Goal: Transaction & Acquisition: Purchase product/service

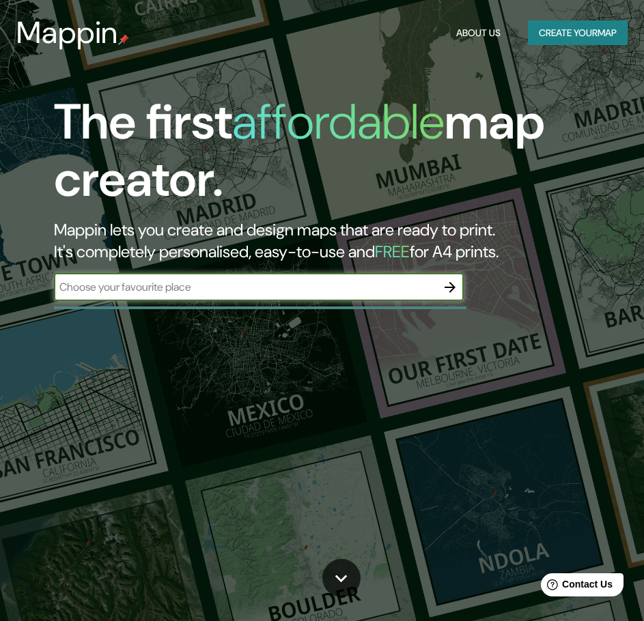
click at [310, 288] on input "text" at bounding box center [245, 287] width 382 height 16
type input "n"
type input "Natá de los caballeros"
click at [455, 283] on icon "button" at bounding box center [450, 287] width 16 height 16
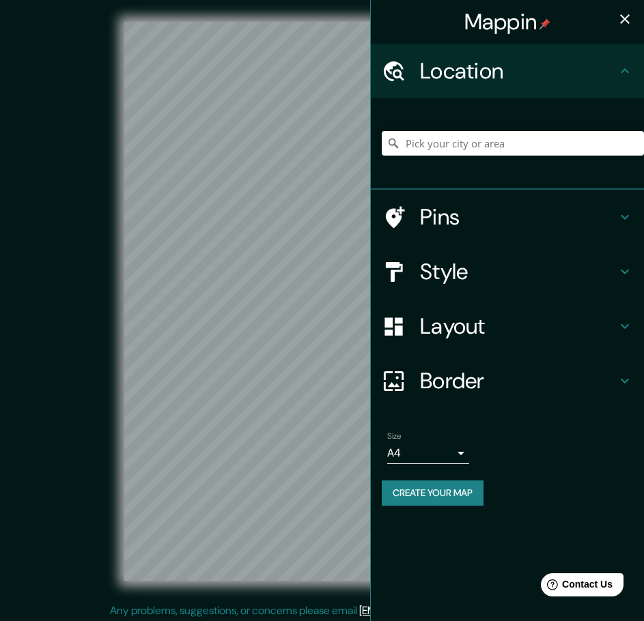
click at [389, 432] on div "Mappin Location Pins Style Layout Border Choose a border. Hint : you can make l…" at bounding box center [322, 312] width 644 height 625
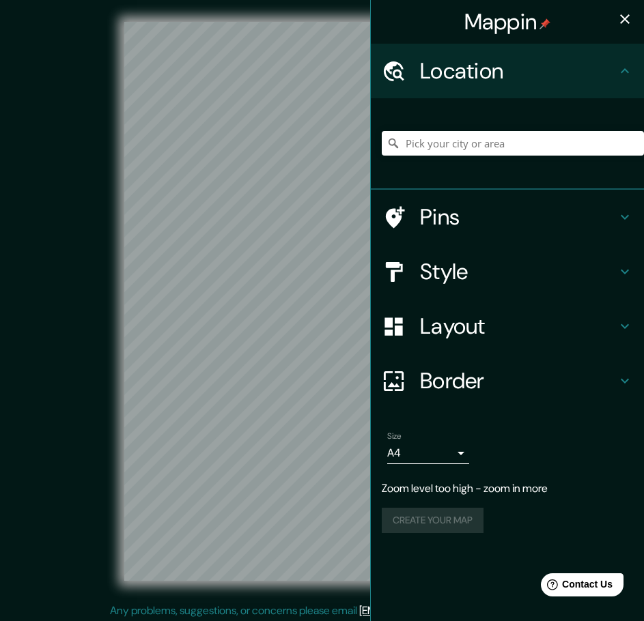
click at [569, 315] on div "Mappin Location Pins Style Layout Border Choose a border. Hint : you can make l…" at bounding box center [322, 312] width 644 height 625
click at [94, 334] on div "© Mapbox © OpenStreetMap Improve this map" at bounding box center [322, 301] width 580 height 559
click at [420, 146] on input "Pick your city or area" at bounding box center [513, 143] width 262 height 25
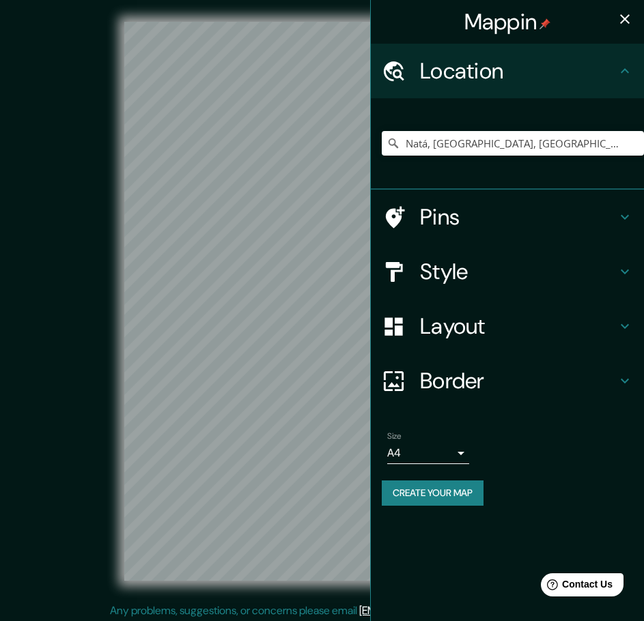
click at [512, 335] on h4 "Layout" at bounding box center [518, 326] width 197 height 27
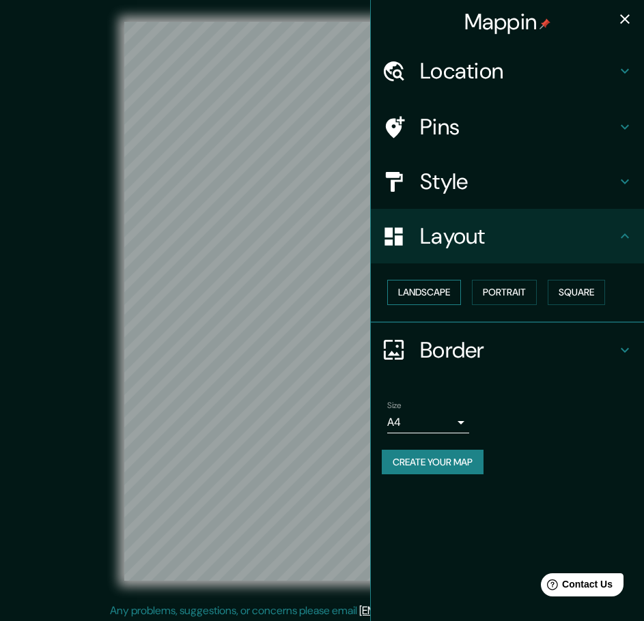
click at [451, 296] on button "Landscape" at bounding box center [424, 292] width 74 height 25
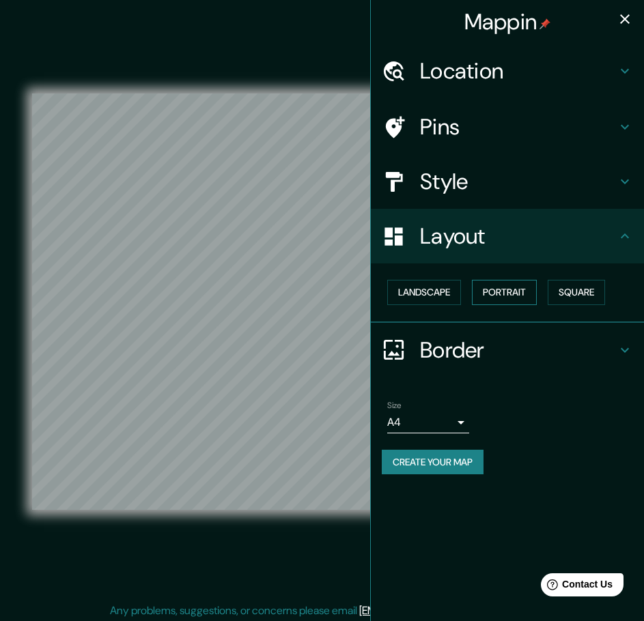
click at [499, 296] on button "Portrait" at bounding box center [504, 292] width 65 height 25
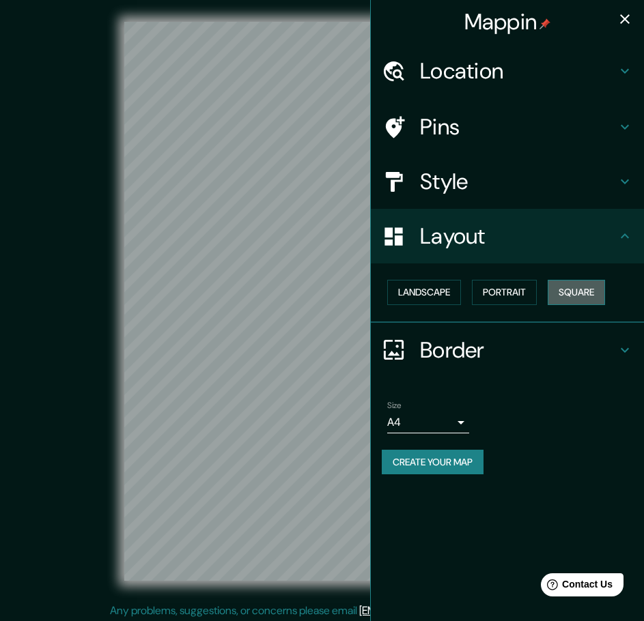
click at [569, 290] on button "Square" at bounding box center [576, 292] width 57 height 25
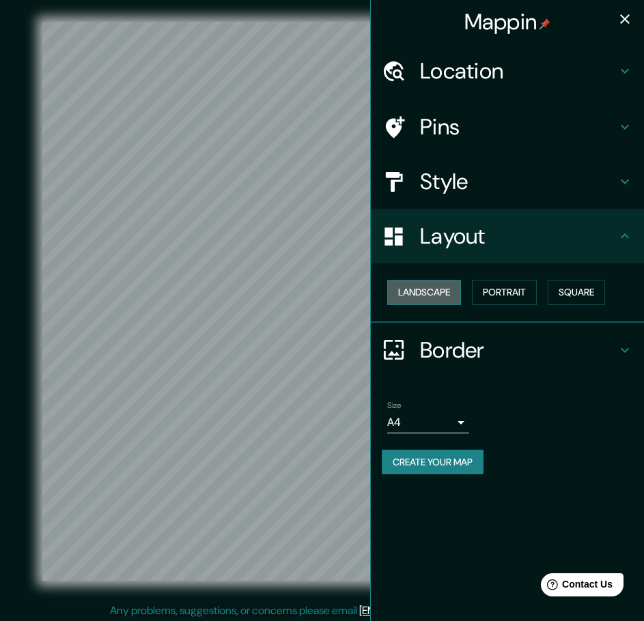
click at [421, 292] on button "Landscape" at bounding box center [424, 292] width 74 height 25
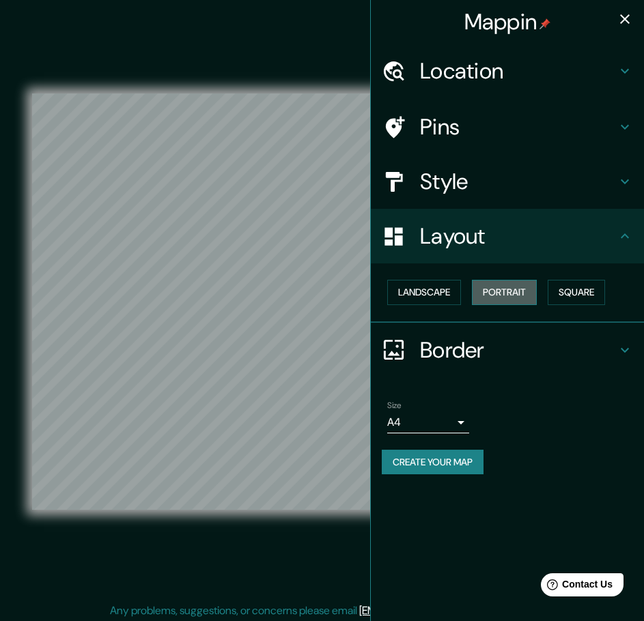
click at [503, 292] on button "Portrait" at bounding box center [504, 292] width 65 height 25
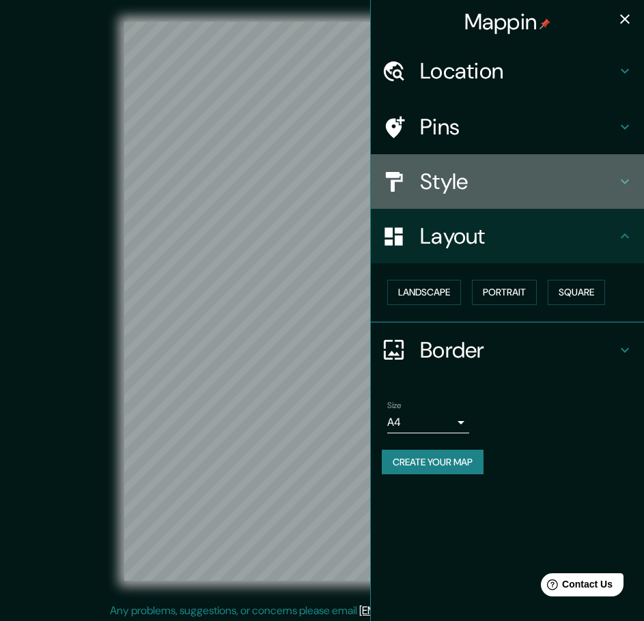
click at [470, 190] on h4 "Style" at bounding box center [518, 181] width 197 height 27
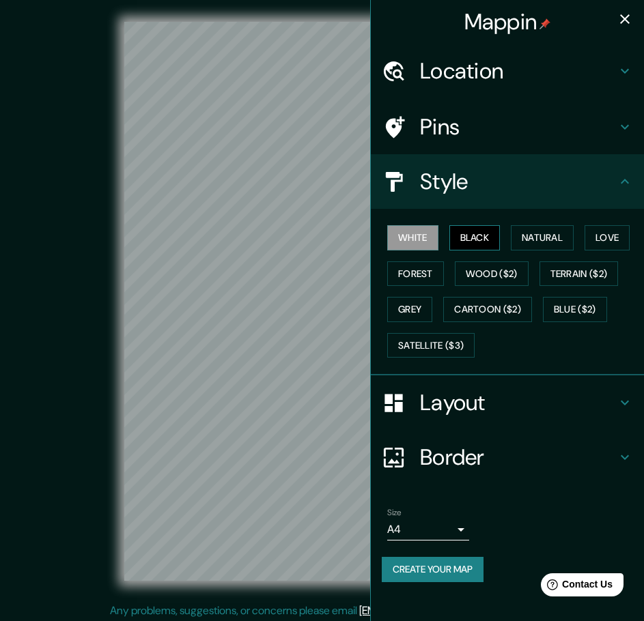
click at [483, 235] on button "Black" at bounding box center [474, 237] width 51 height 25
click at [531, 238] on button "Natural" at bounding box center [542, 237] width 63 height 25
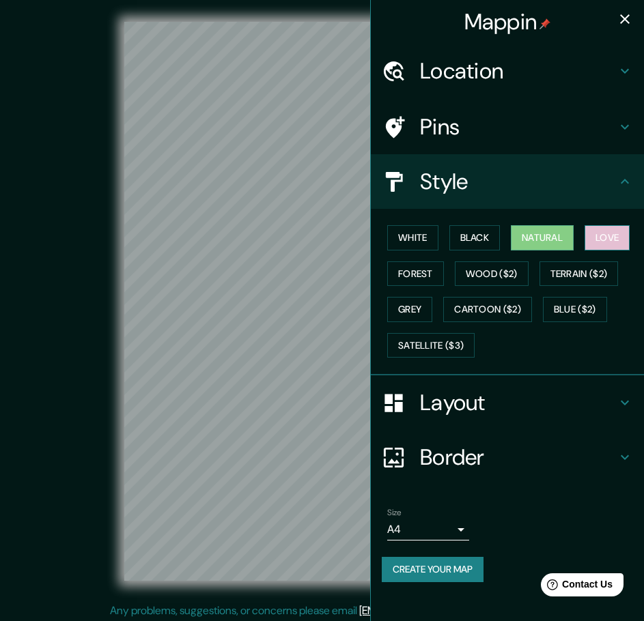
click at [617, 238] on button "Love" at bounding box center [606, 237] width 45 height 25
click at [427, 280] on button "Forest" at bounding box center [415, 274] width 57 height 25
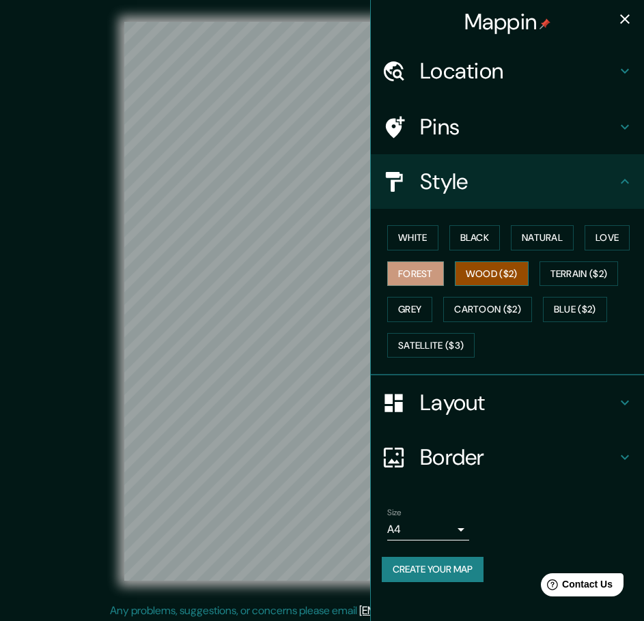
click at [490, 278] on button "Wood ($2)" at bounding box center [492, 274] width 74 height 25
click at [580, 274] on button "Terrain ($2)" at bounding box center [578, 274] width 79 height 25
click at [489, 277] on button "Wood ($2)" at bounding box center [492, 274] width 74 height 25
click at [595, 273] on button "Terrain ($2)" at bounding box center [578, 274] width 79 height 25
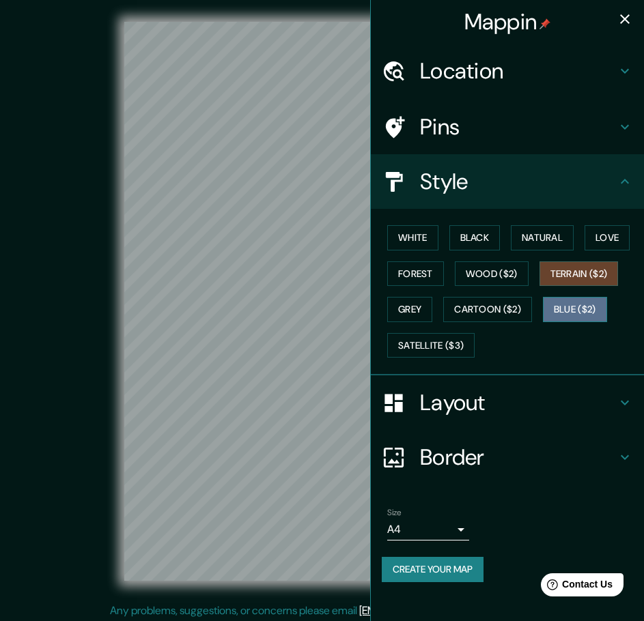
click at [588, 308] on button "Blue ($2)" at bounding box center [575, 309] width 64 height 25
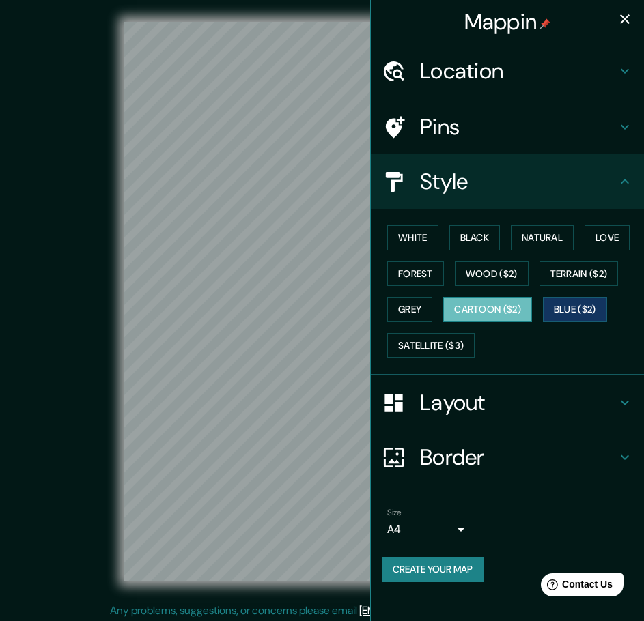
click at [481, 310] on button "Cartoon ($2)" at bounding box center [487, 309] width 89 height 25
click at [423, 310] on button "Grey" at bounding box center [409, 309] width 45 height 25
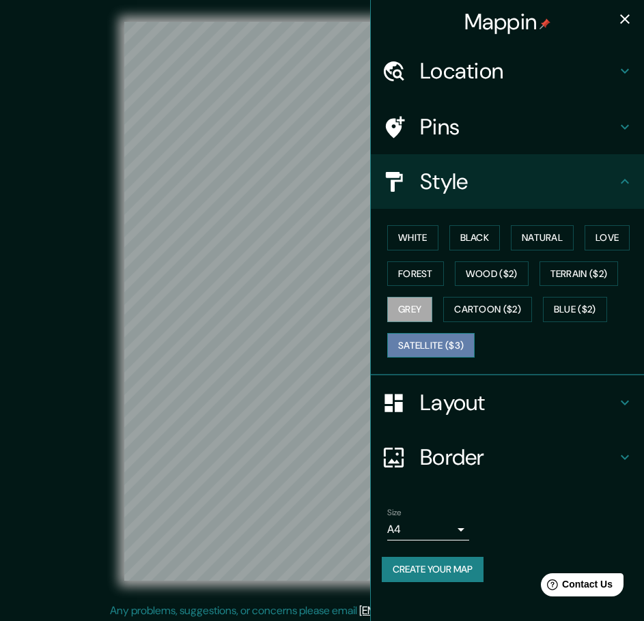
click at [437, 337] on button "Satellite ($3)" at bounding box center [430, 345] width 87 height 25
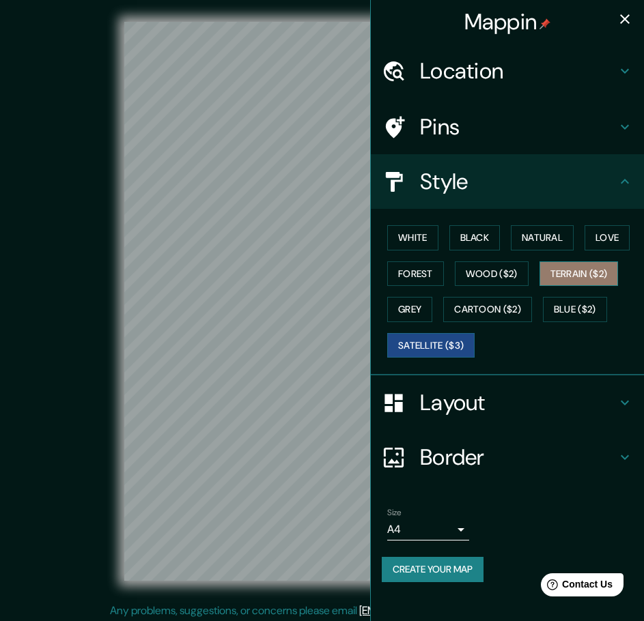
click at [555, 281] on button "Terrain ($2)" at bounding box center [578, 274] width 79 height 25
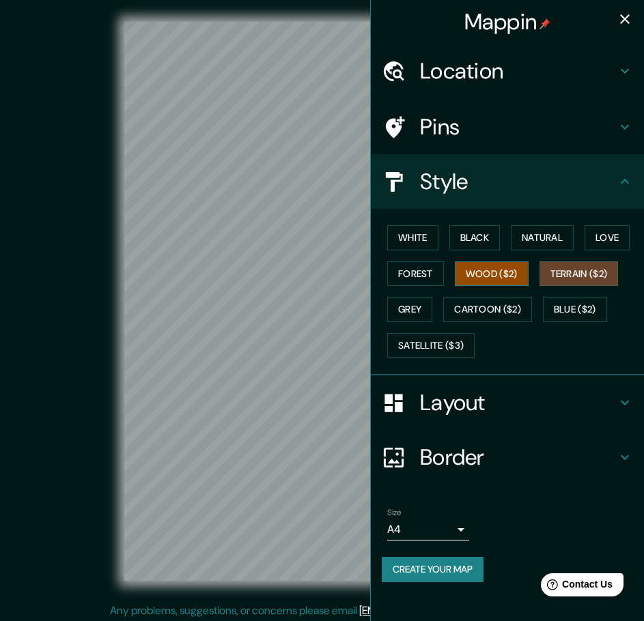
click at [487, 277] on button "Wood ($2)" at bounding box center [492, 274] width 74 height 25
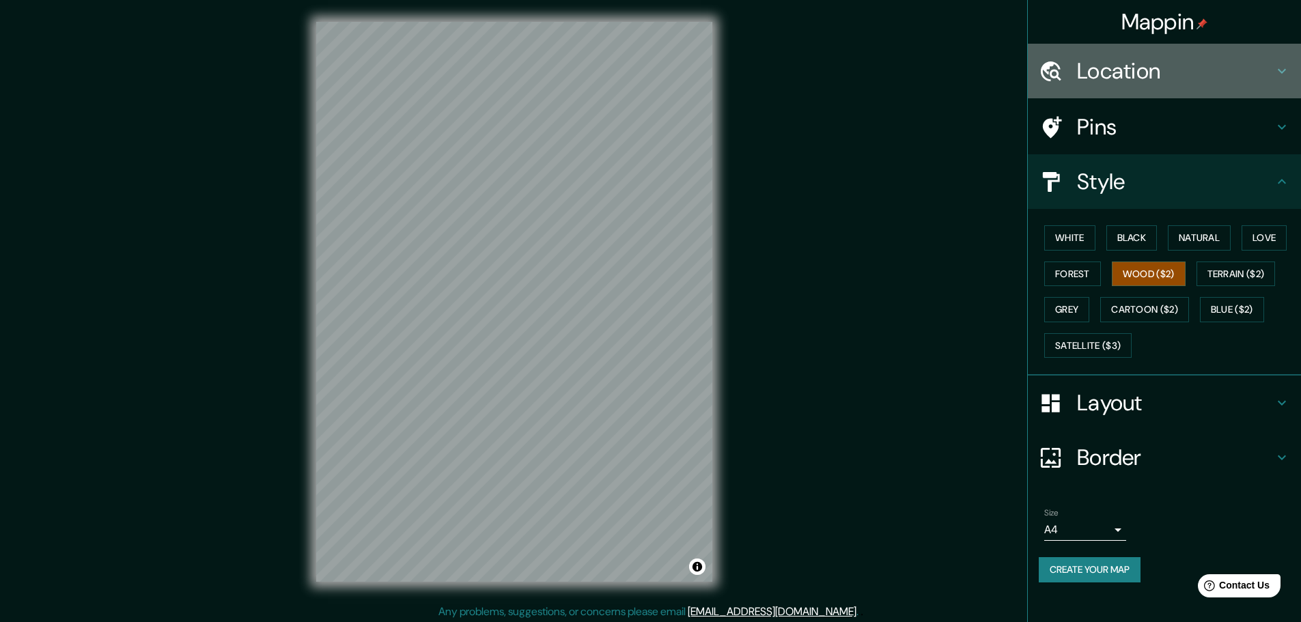
click at [653, 76] on h4 "Location" at bounding box center [1175, 70] width 197 height 27
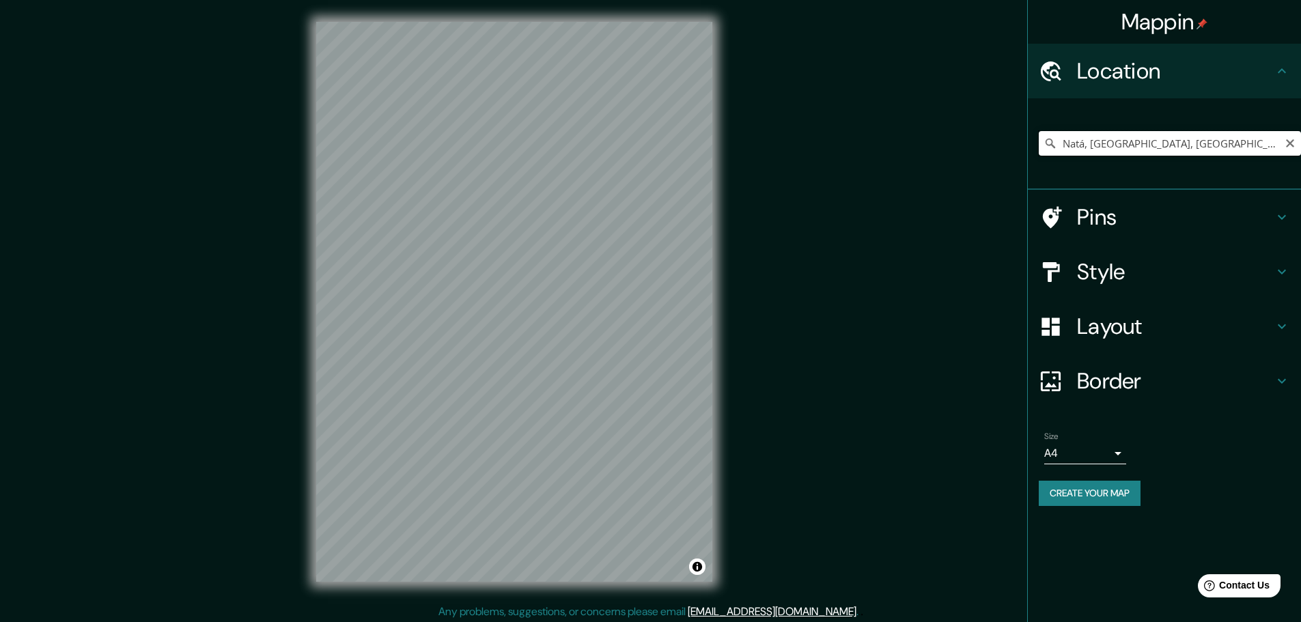
click at [653, 146] on input "Natá, [GEOGRAPHIC_DATA], [GEOGRAPHIC_DATA]" at bounding box center [1170, 143] width 262 height 25
drag, startPoint x: 1183, startPoint y: 147, endPoint x: 1004, endPoint y: 157, distance: 179.1
click at [653, 157] on div "Mappin Location [GEOGRAPHIC_DATA], [GEOGRAPHIC_DATA], [GEOGRAPHIC_DATA] Pins St…" at bounding box center [650, 312] width 1301 height 625
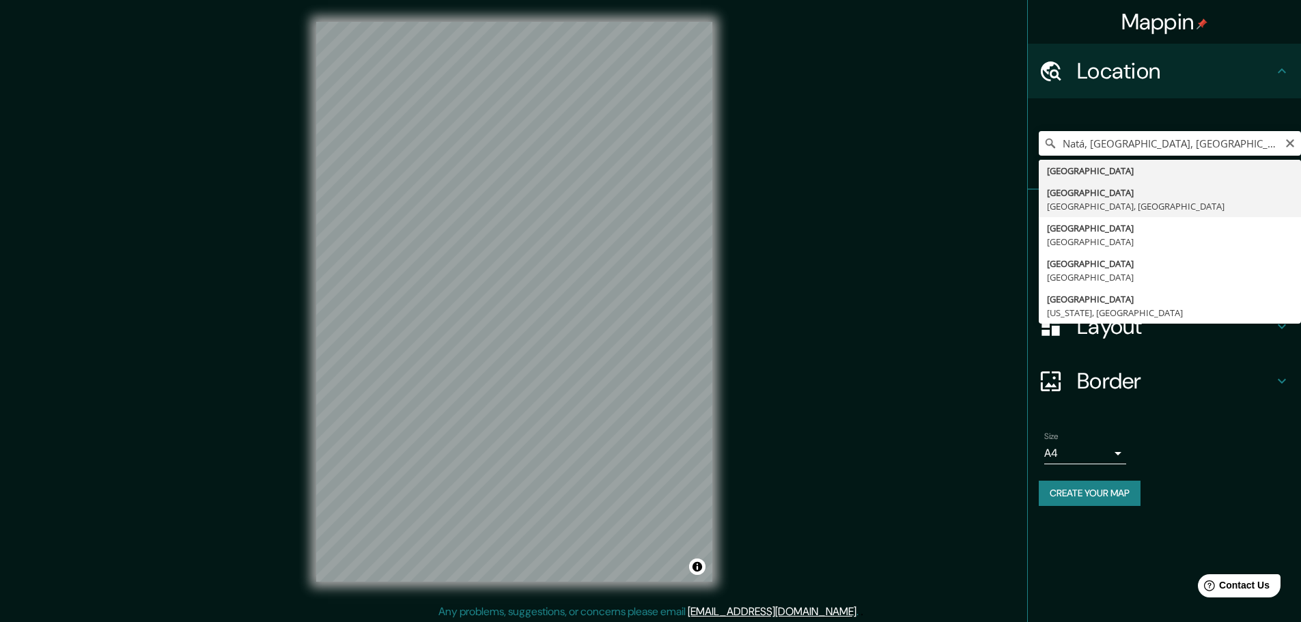
type input "[GEOGRAPHIC_DATA], [GEOGRAPHIC_DATA], [GEOGRAPHIC_DATA]"
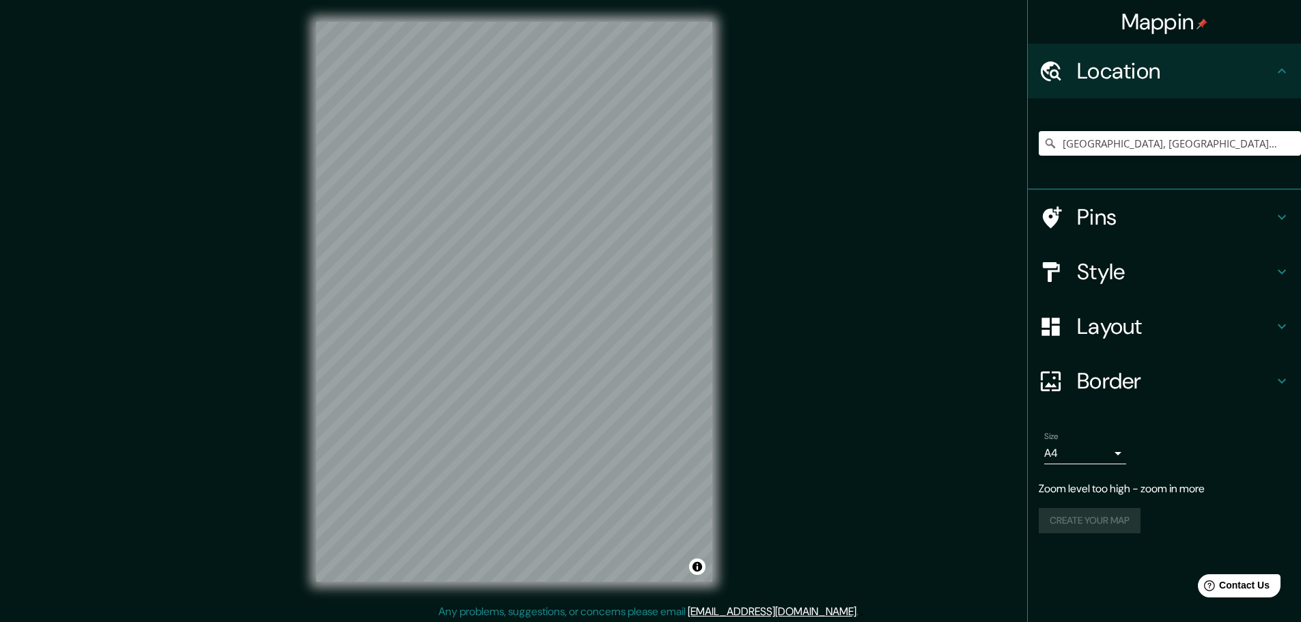
click at [653, 225] on h4 "Pins" at bounding box center [1175, 216] width 197 height 27
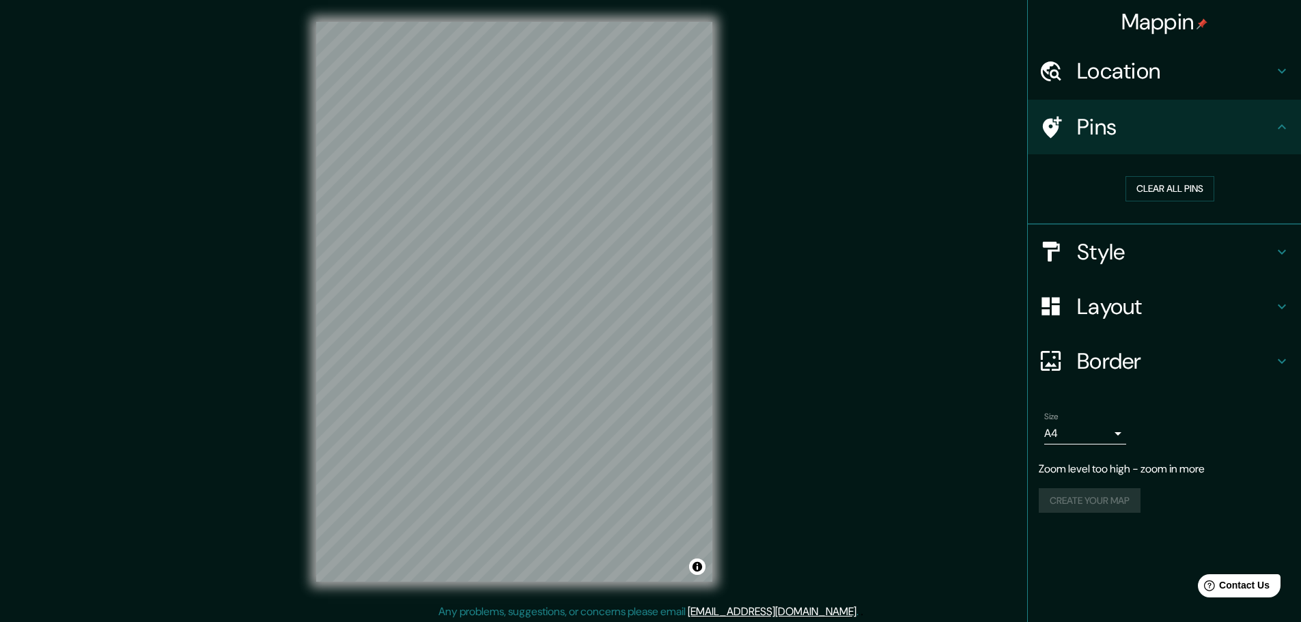
click at [653, 244] on h4 "Style" at bounding box center [1175, 251] width 197 height 27
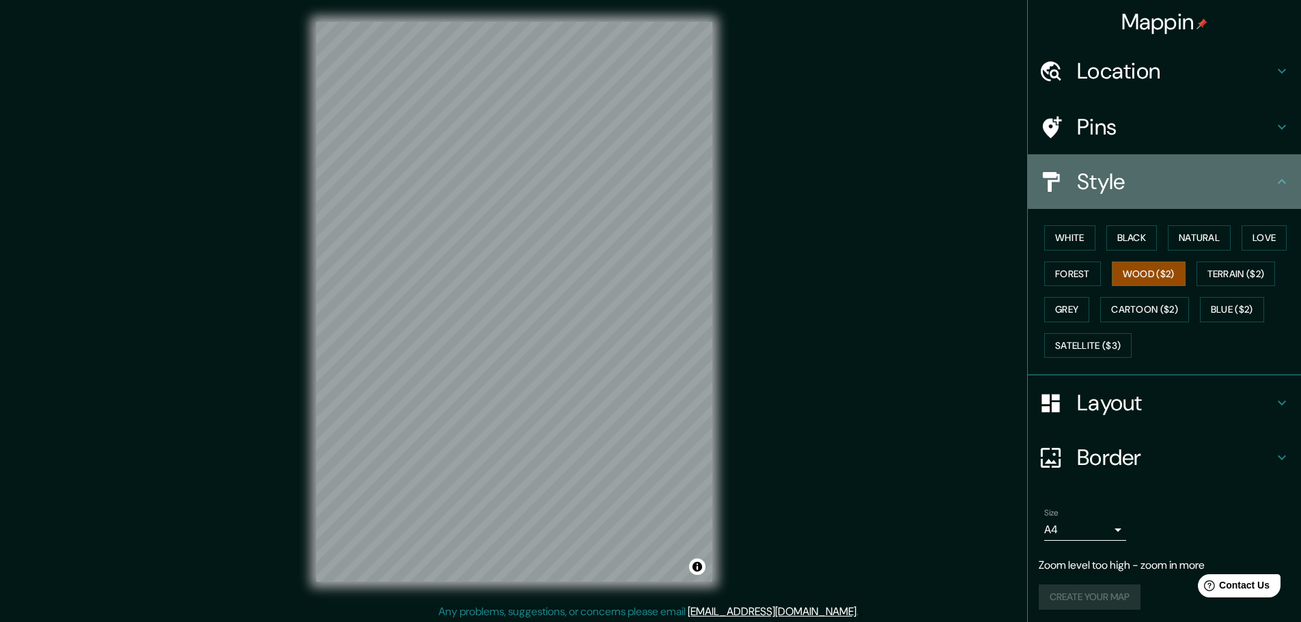
click at [653, 188] on h4 "Style" at bounding box center [1175, 181] width 197 height 27
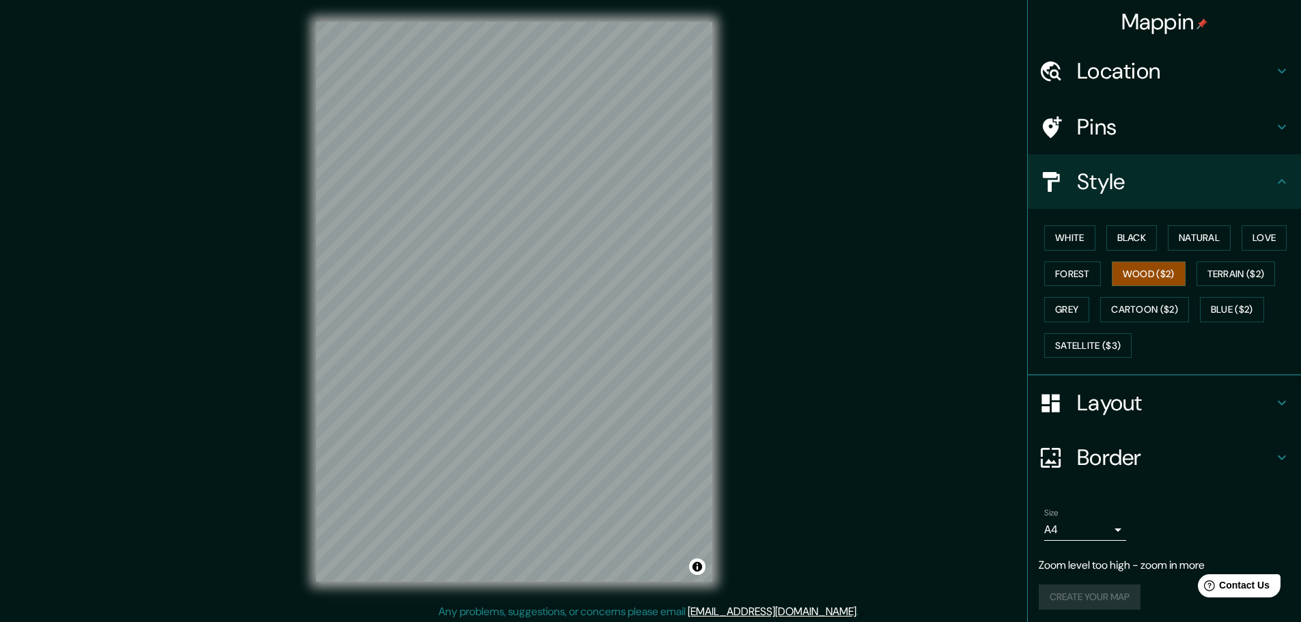
click at [653, 404] on h4 "Layout" at bounding box center [1175, 402] width 197 height 27
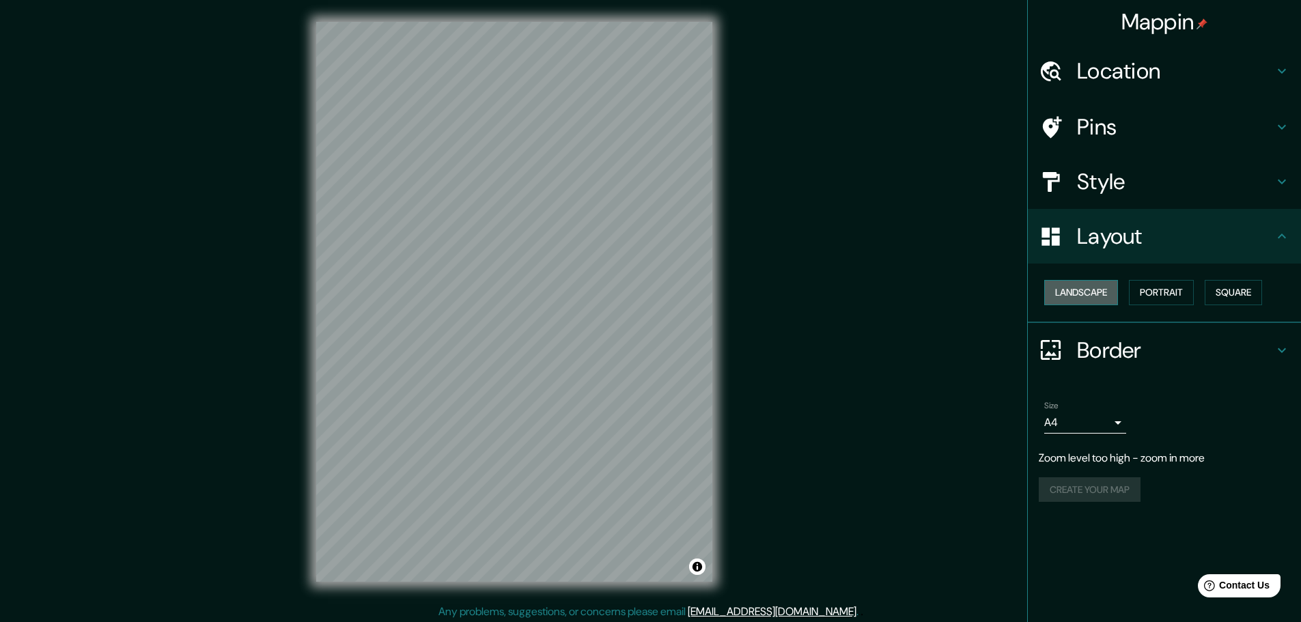
click at [653, 287] on button "Landscape" at bounding box center [1081, 292] width 74 height 25
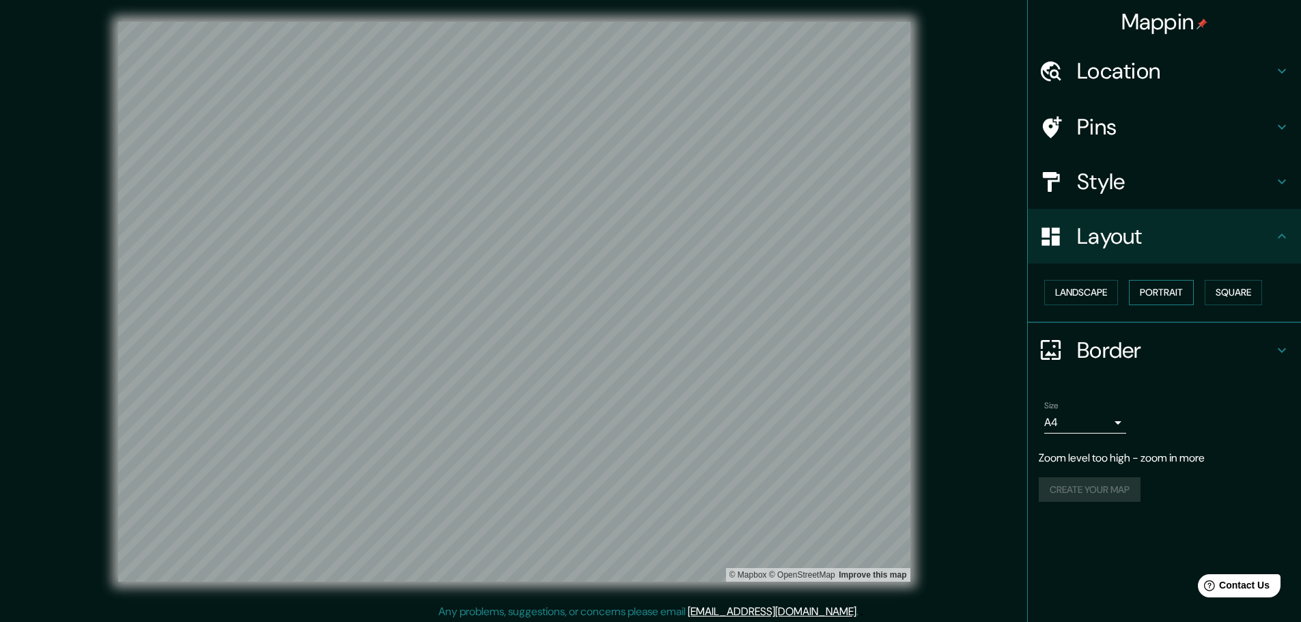
click at [653, 290] on button "Portrait" at bounding box center [1161, 292] width 65 height 25
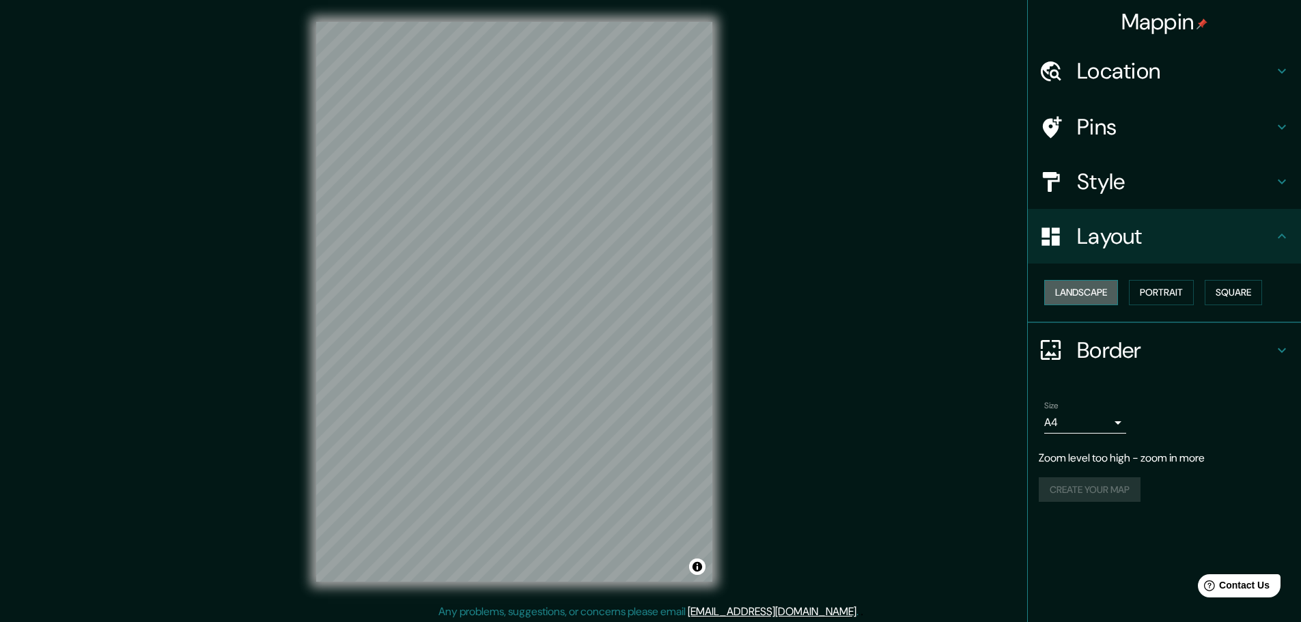
click at [653, 292] on button "Landscape" at bounding box center [1081, 292] width 74 height 25
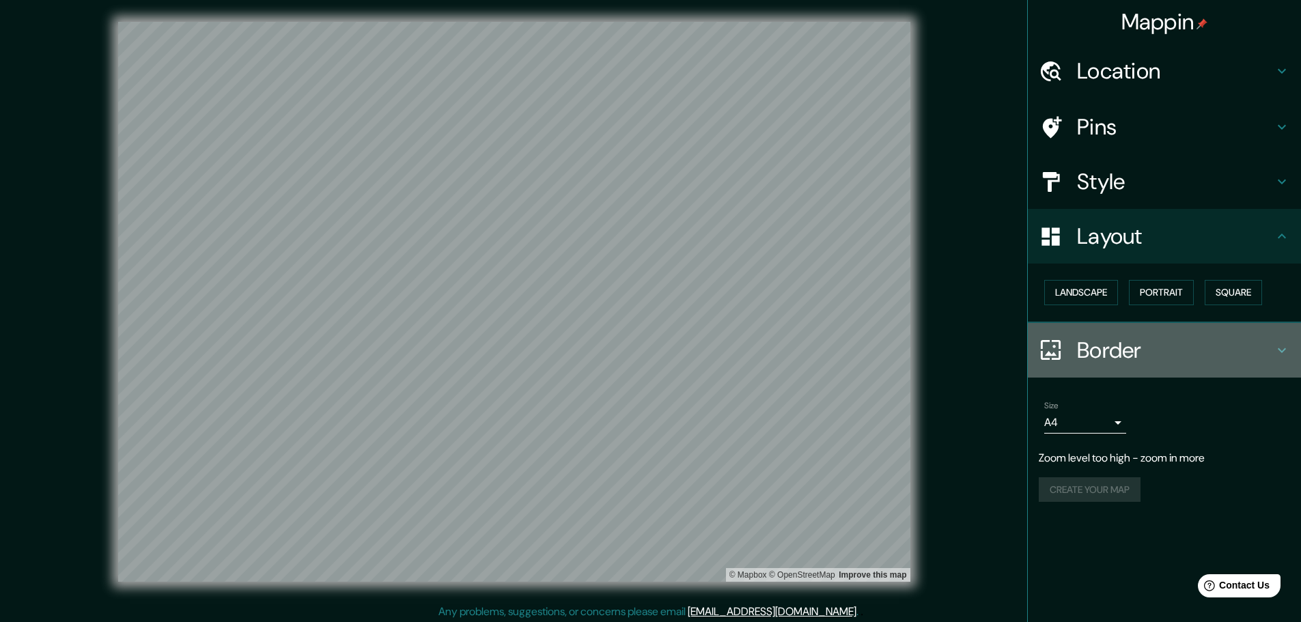
click at [653, 351] on h4 "Border" at bounding box center [1175, 350] width 197 height 27
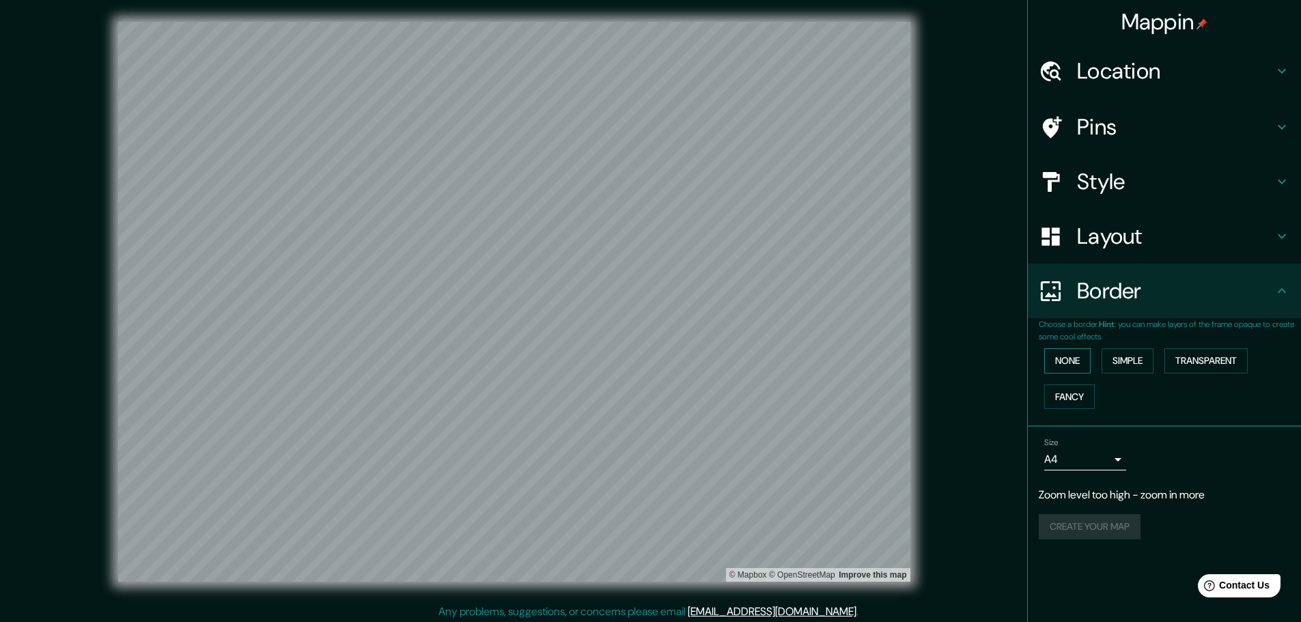
click at [653, 359] on button "None" at bounding box center [1067, 360] width 46 height 25
click at [653, 397] on button "Fancy" at bounding box center [1069, 396] width 51 height 25
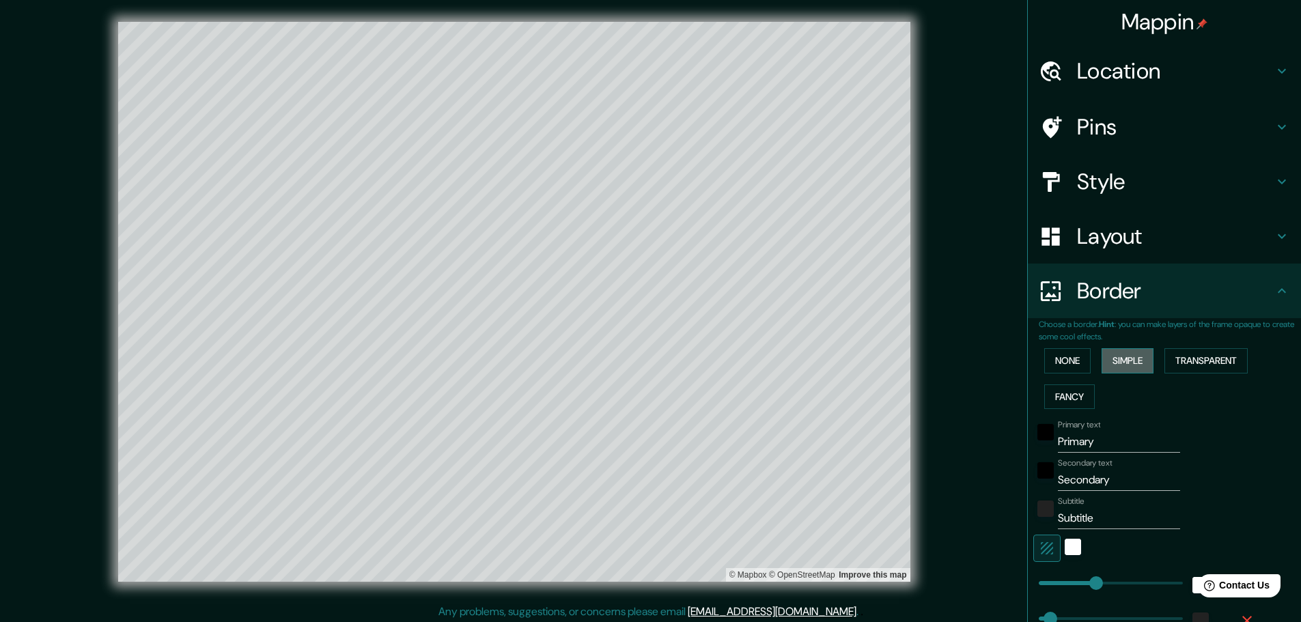
click at [653, 363] on button "Simple" at bounding box center [1127, 360] width 52 height 25
click at [653, 356] on button "Transparent" at bounding box center [1205, 360] width 83 height 25
click at [653, 366] on button "None" at bounding box center [1067, 360] width 46 height 25
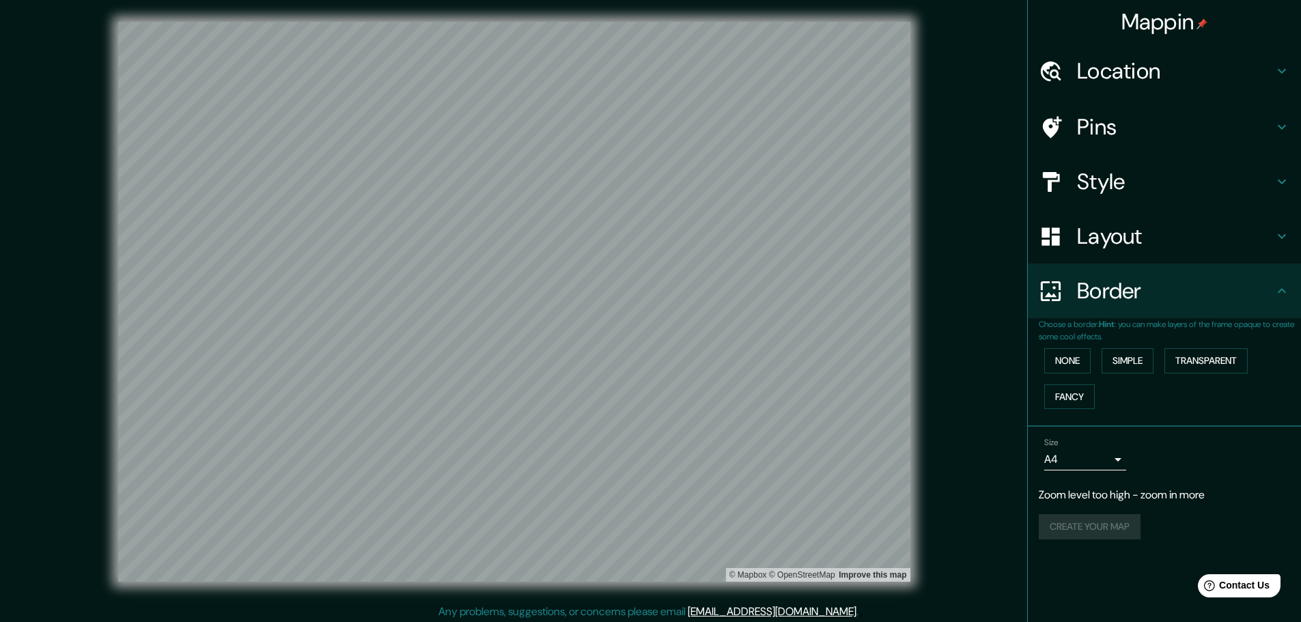
click at [653, 492] on p "Zoom level too high - zoom in more" at bounding box center [1164, 495] width 251 height 16
